Goal: Task Accomplishment & Management: Manage account settings

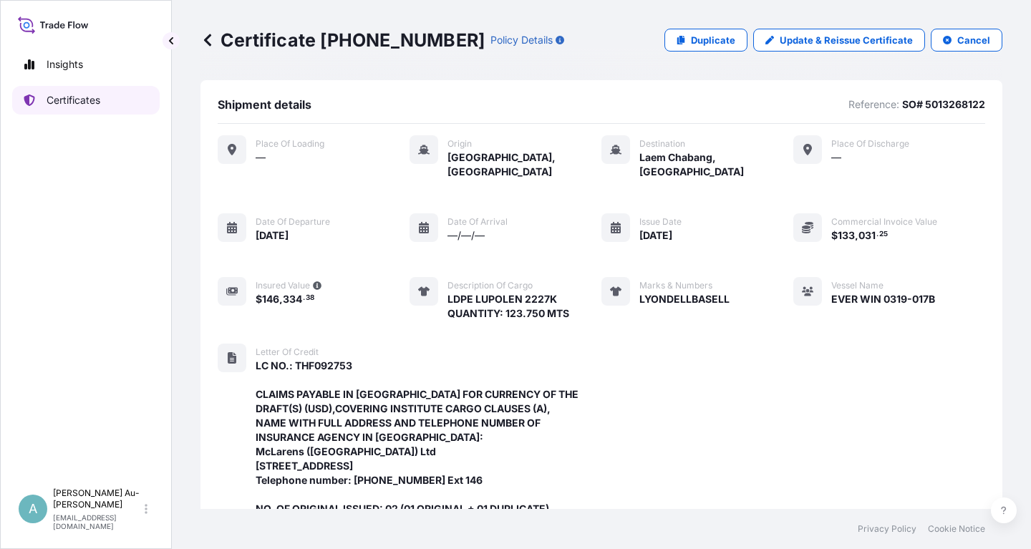
scroll to position [480, 0]
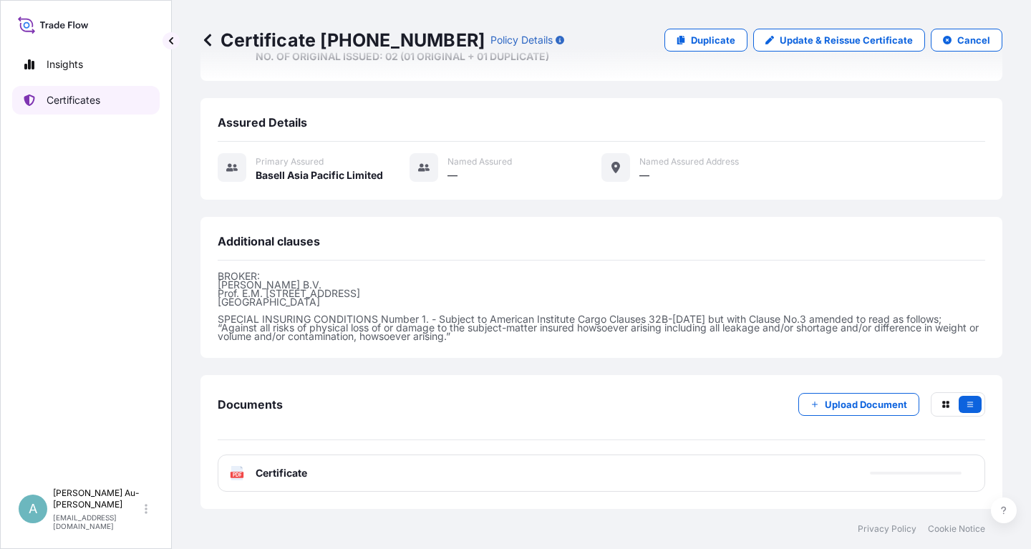
click at [94, 97] on p "Certificates" at bounding box center [74, 100] width 54 height 14
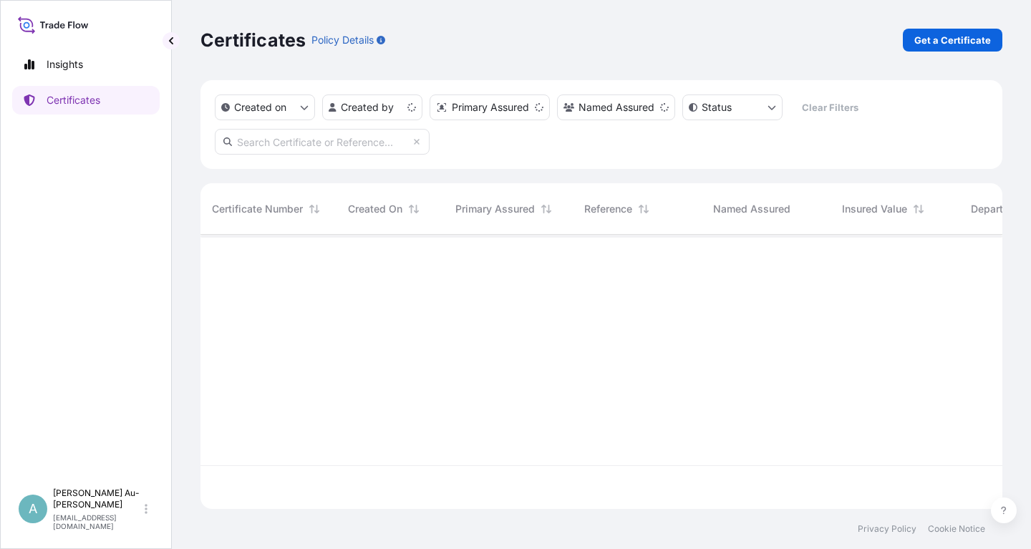
scroll to position [282, 802]
click at [262, 147] on input "text" at bounding box center [322, 142] width 215 height 26
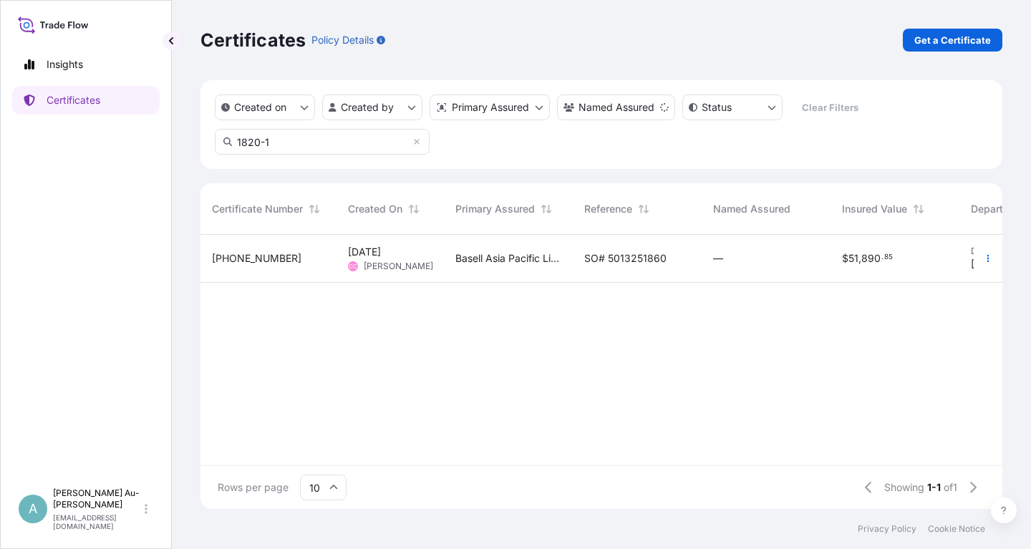
type input "1820-1"
click at [660, 253] on span "SO# 5013251860" at bounding box center [625, 258] width 82 height 14
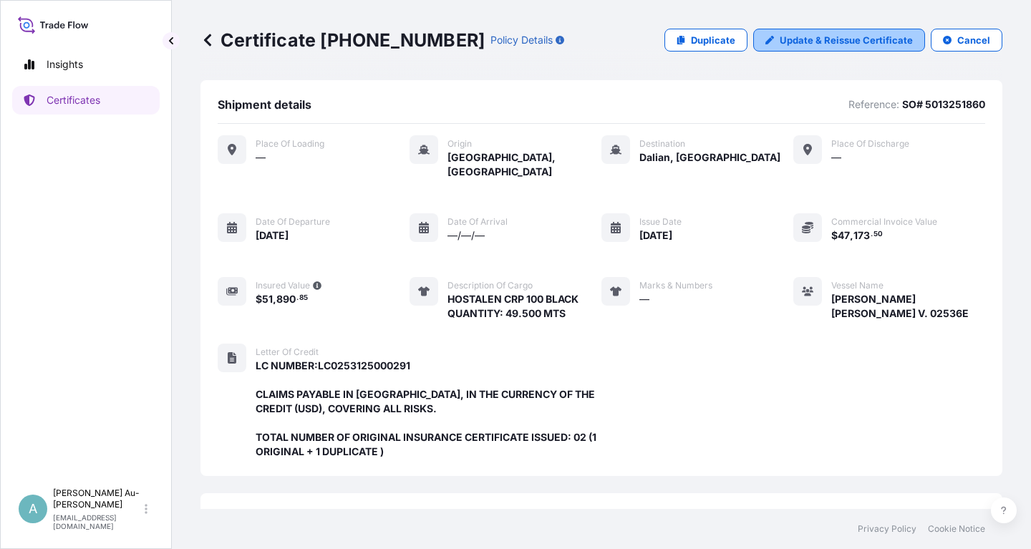
click at [828, 49] on link "Update & Reissue Certificate" at bounding box center [839, 40] width 172 height 23
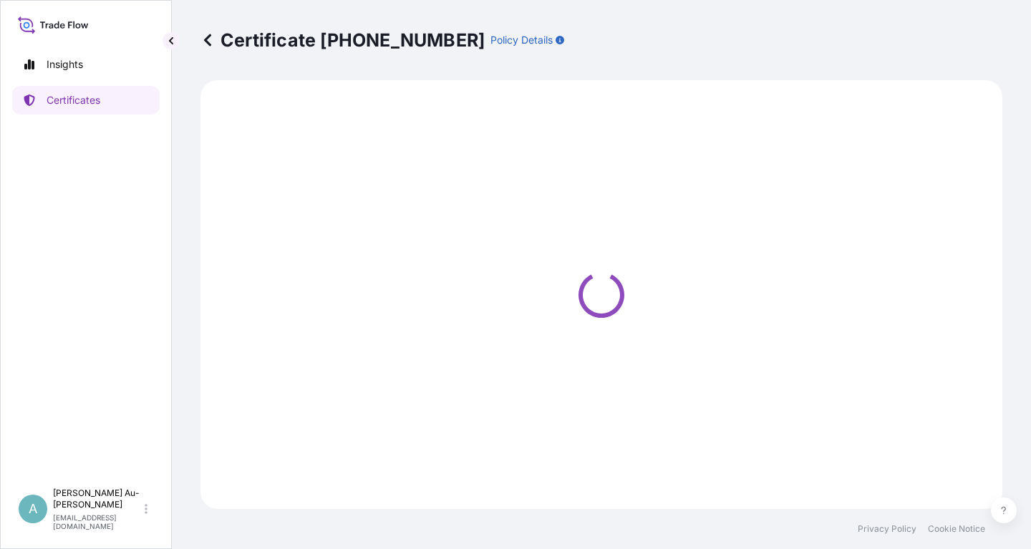
select select "Sea"
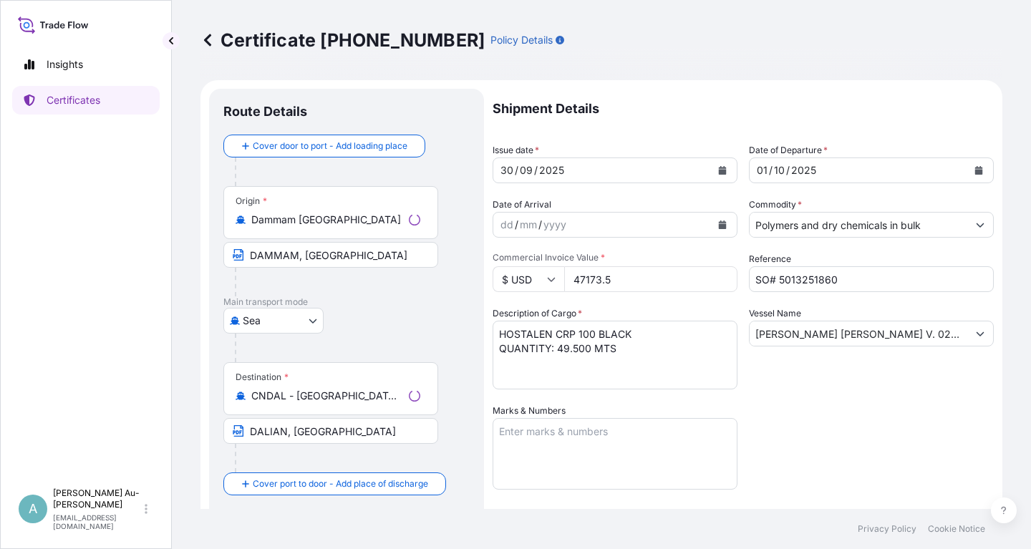
select select "32034"
click at [726, 170] on icon "Calendar" at bounding box center [723, 170] width 8 height 9
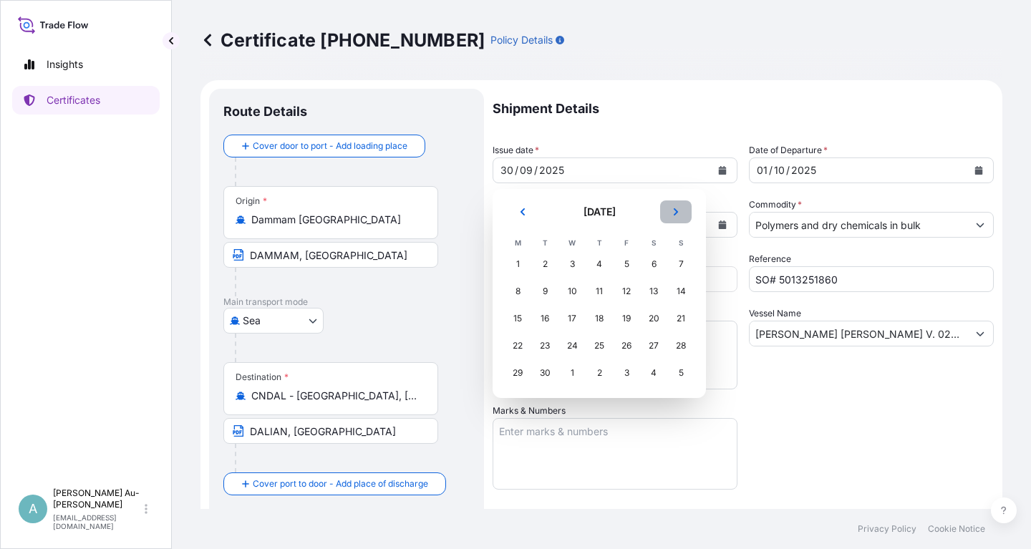
click at [675, 211] on icon "Next" at bounding box center [676, 212] width 9 height 9
click at [570, 268] on div "1" at bounding box center [572, 264] width 26 height 26
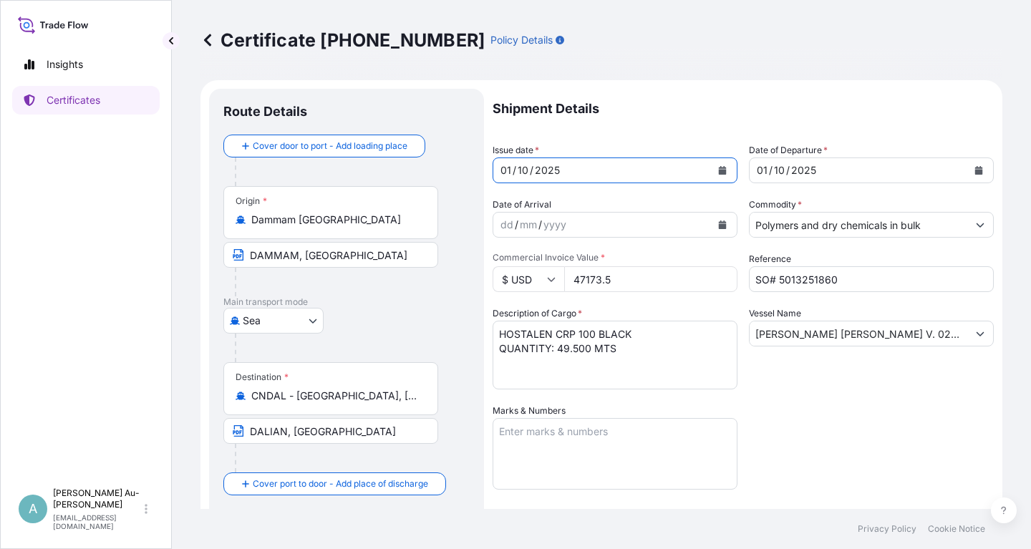
click at [977, 172] on icon "Calendar" at bounding box center [979, 170] width 8 height 9
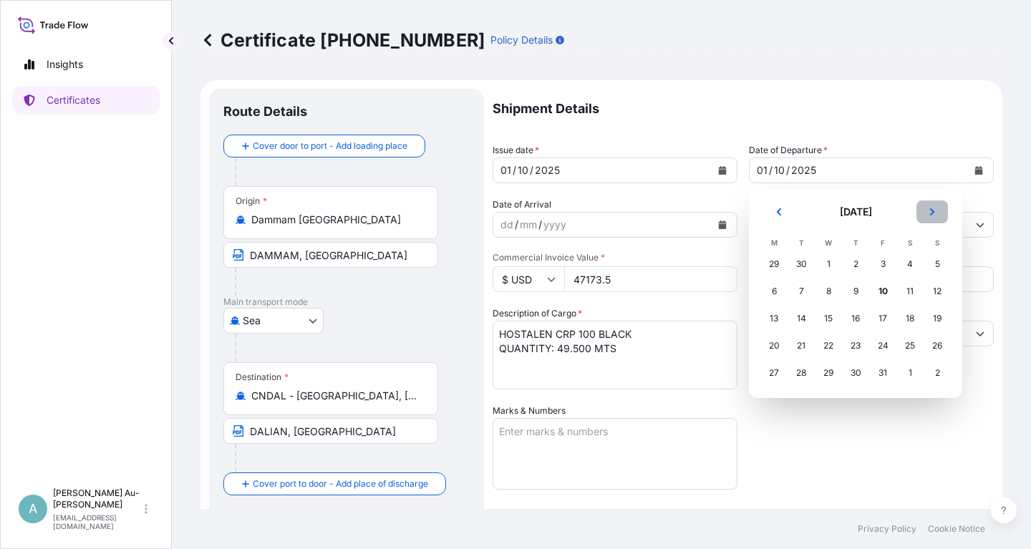
click at [937, 216] on button "Next" at bounding box center [933, 212] width 32 height 23
click at [936, 266] on div "2" at bounding box center [937, 264] width 26 height 26
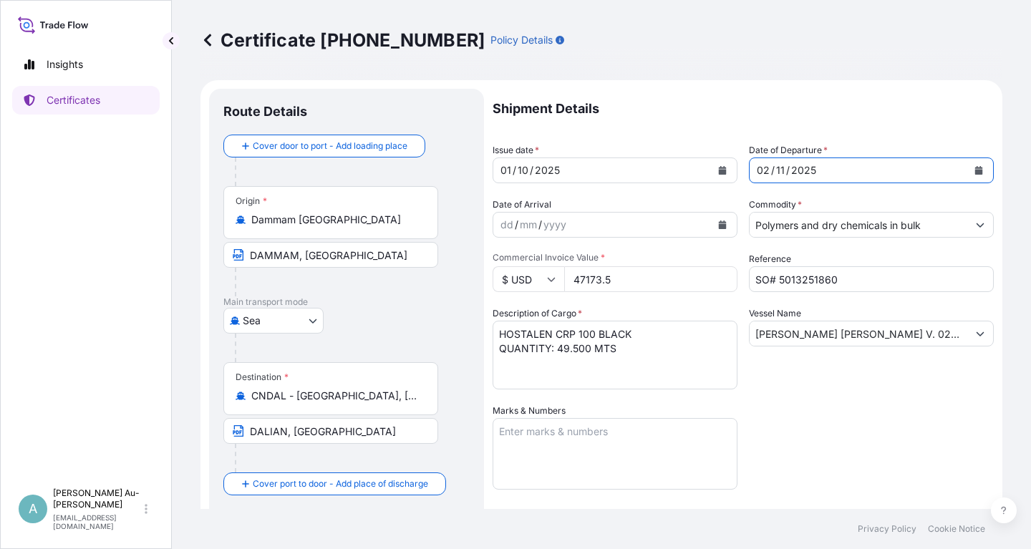
click at [977, 165] on button "Calendar" at bounding box center [978, 170] width 23 height 23
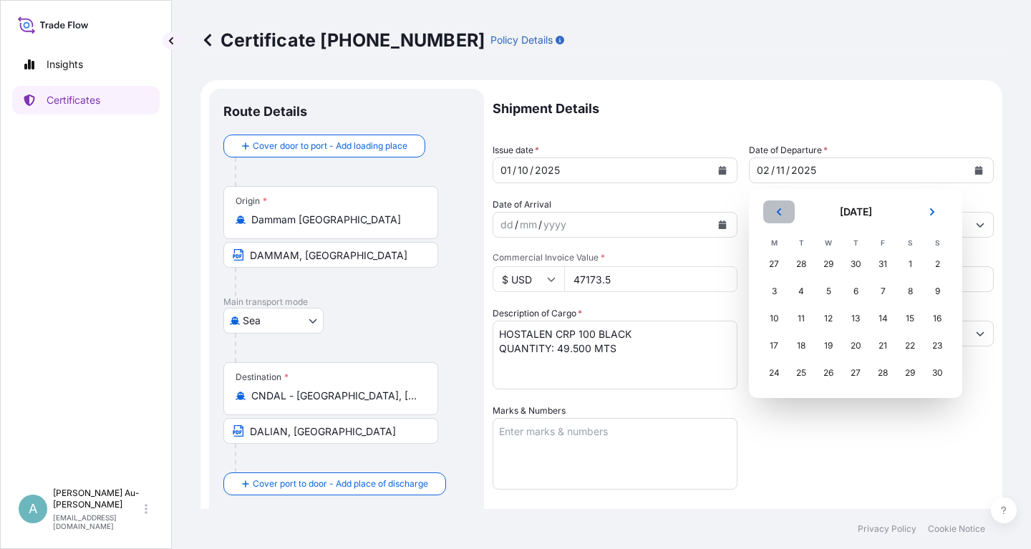
click at [781, 217] on button "Previous" at bounding box center [779, 212] width 32 height 23
click at [859, 266] on div "2" at bounding box center [856, 264] width 26 height 26
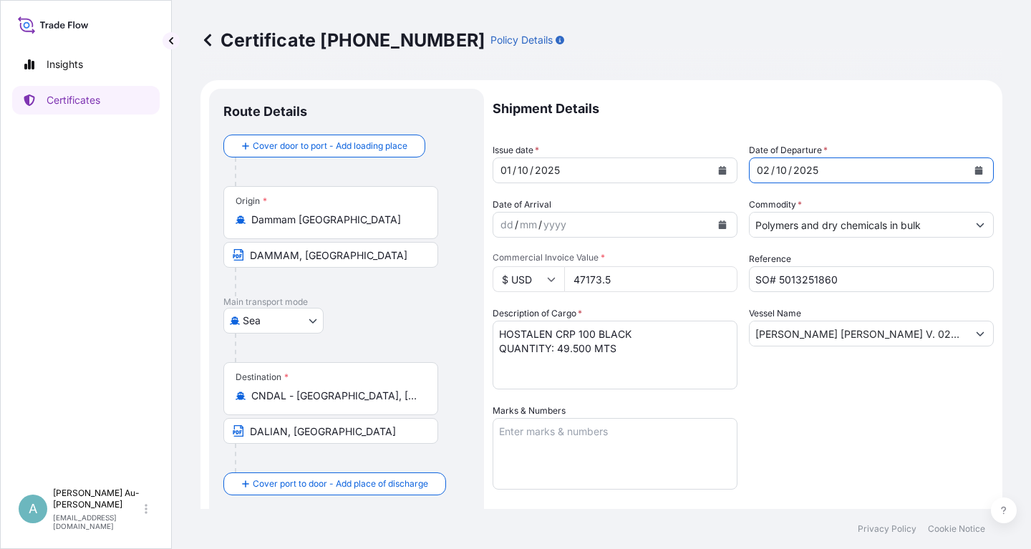
click at [877, 420] on div "Shipment Details Issue date * [DATE] Date of Departure * [DATE] Date of Arrival…" at bounding box center [743, 457] width 501 height 737
click at [885, 440] on div "Shipment Details Issue date * [DATE] Date of Departure * [DATE] Date of Arrival…" at bounding box center [743, 457] width 501 height 737
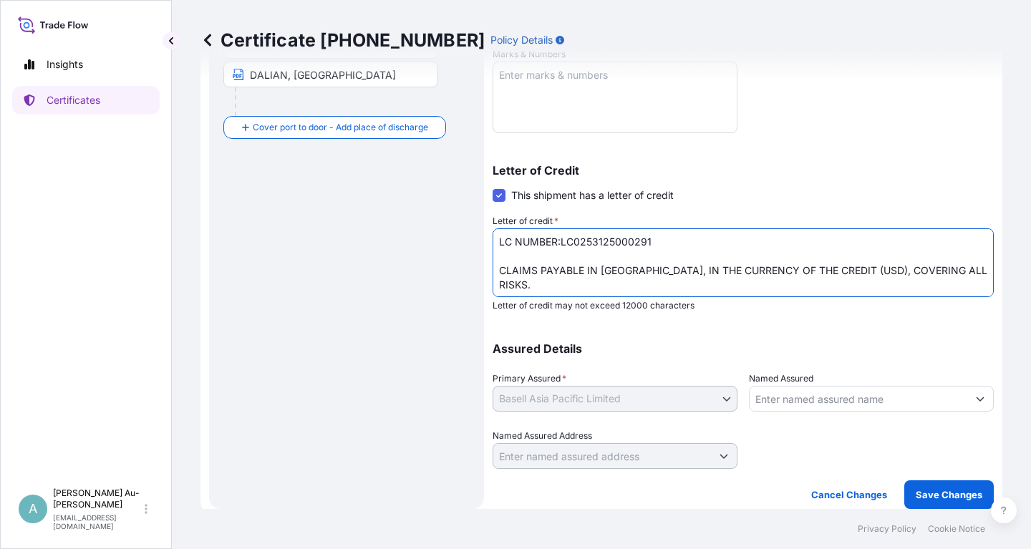
scroll to position [16, 0]
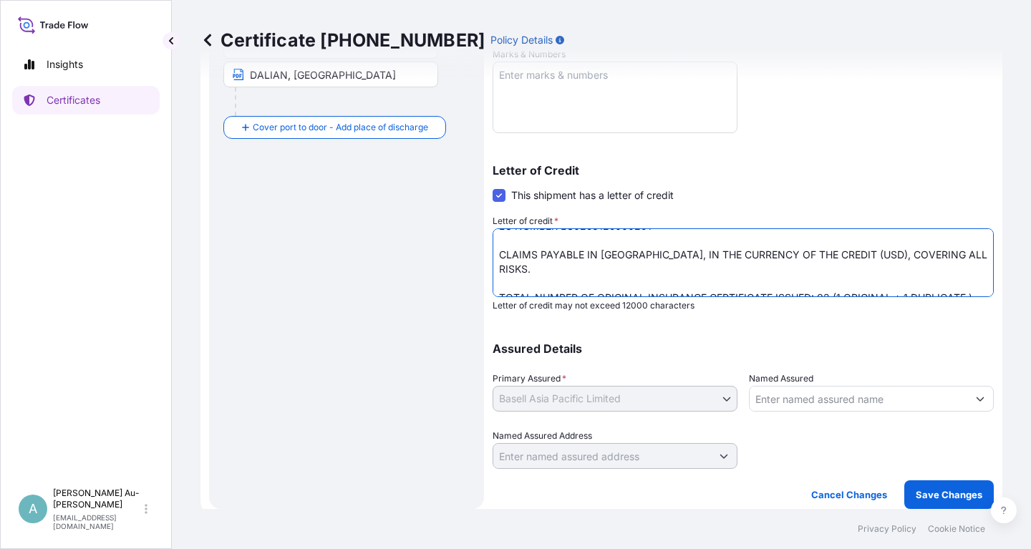
click at [647, 284] on textarea "LC NUMBER:LC0253125000291 CLAIMS PAYABLE IN [GEOGRAPHIC_DATA], IN THE CURRENCY …" at bounding box center [743, 262] width 501 height 69
type textarea "LC NUMBER:LC0253125000291 CLAIMS PAYABLE IN [GEOGRAPHIC_DATA], IN THE CURRENCY …"
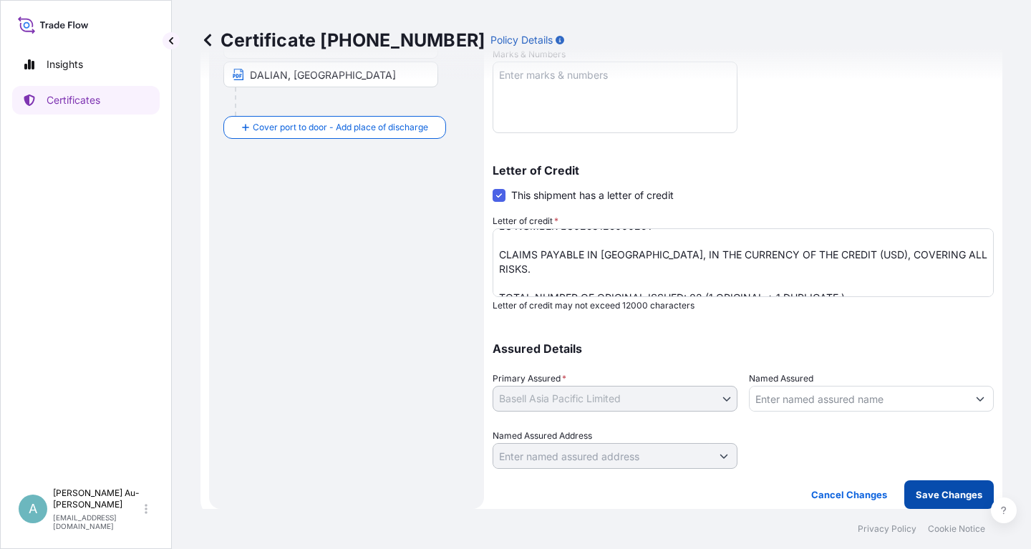
click at [948, 495] on p "Save Changes" at bounding box center [949, 495] width 67 height 14
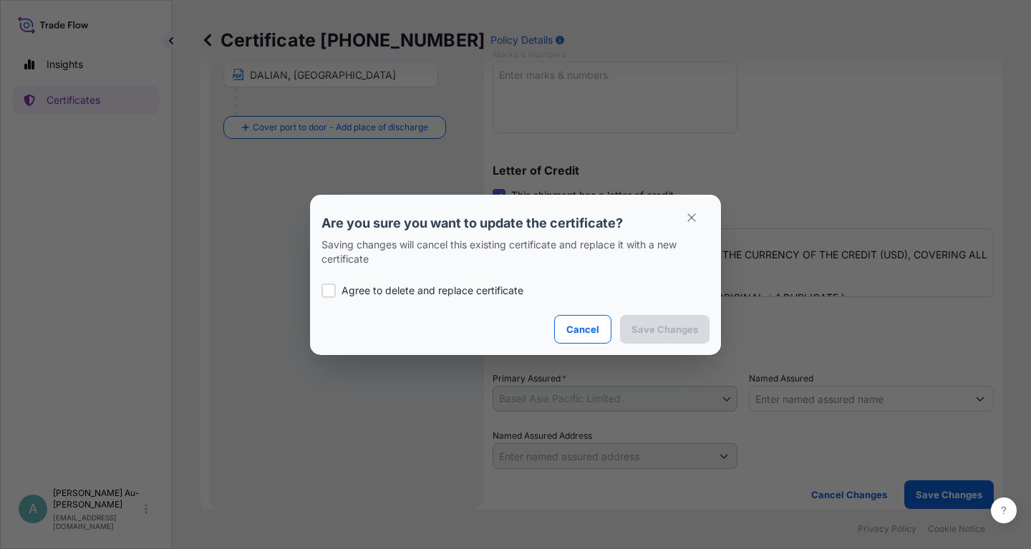
click at [380, 289] on p "Agree to delete and replace certificate" at bounding box center [433, 291] width 182 height 14
checkbox input "true"
click at [669, 332] on p "Save Changes" at bounding box center [665, 329] width 67 height 14
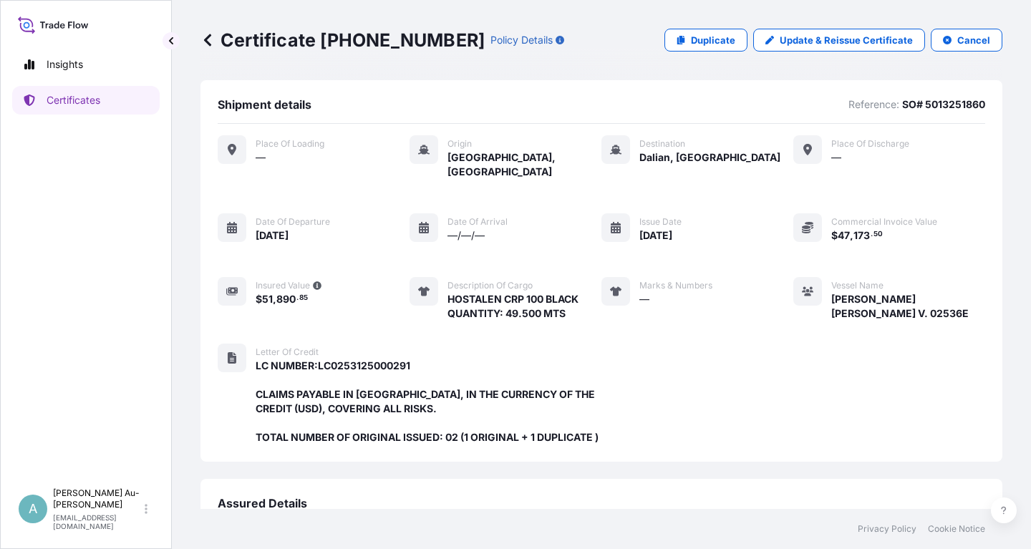
scroll to position [365, 0]
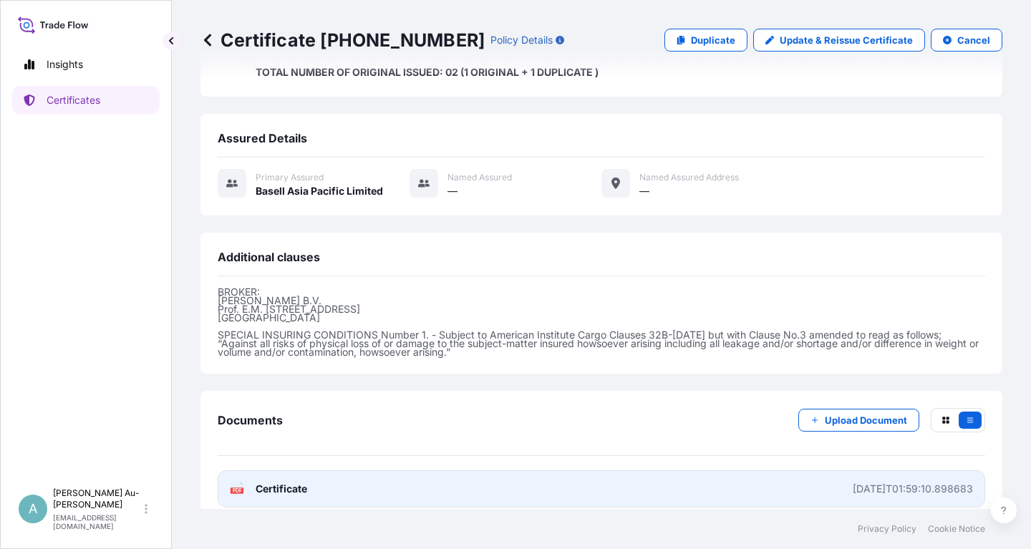
click at [480, 475] on link "PDF Certificate [DATE]T01:59:10.898683" at bounding box center [602, 488] width 768 height 37
